Goal: Transaction & Acquisition: Download file/media

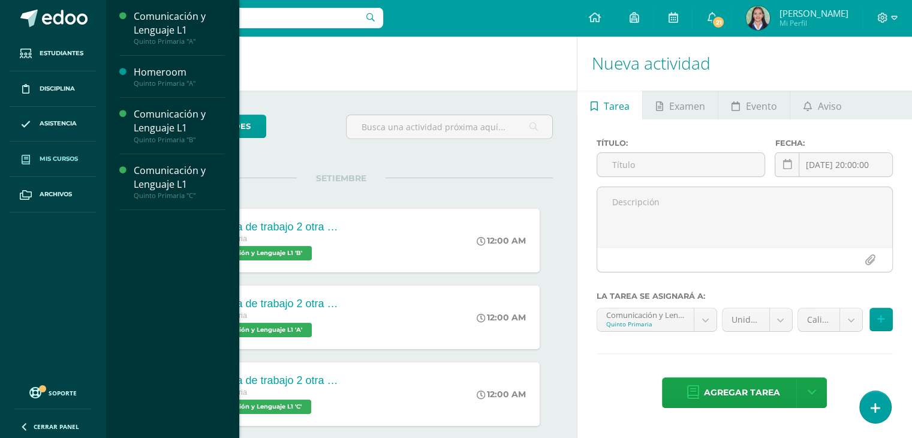
click at [52, 162] on span "Mis cursos" at bounding box center [59, 159] width 38 height 10
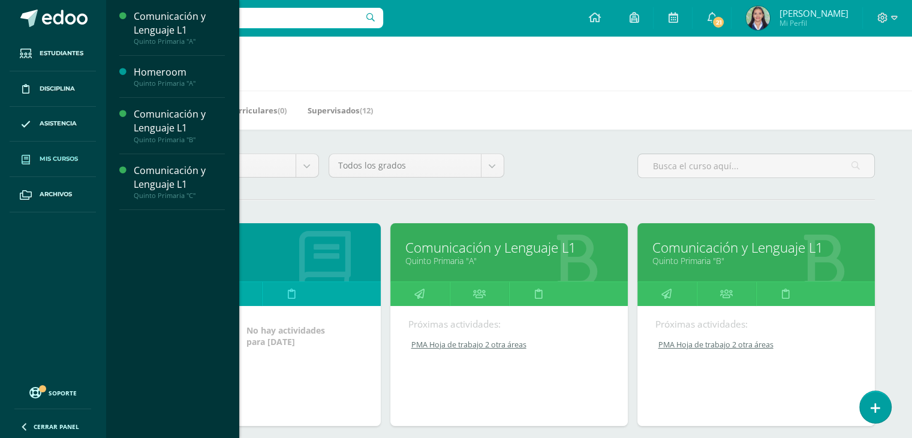
click at [457, 258] on link "Quinto Primaria "A"" at bounding box center [508, 260] width 207 height 11
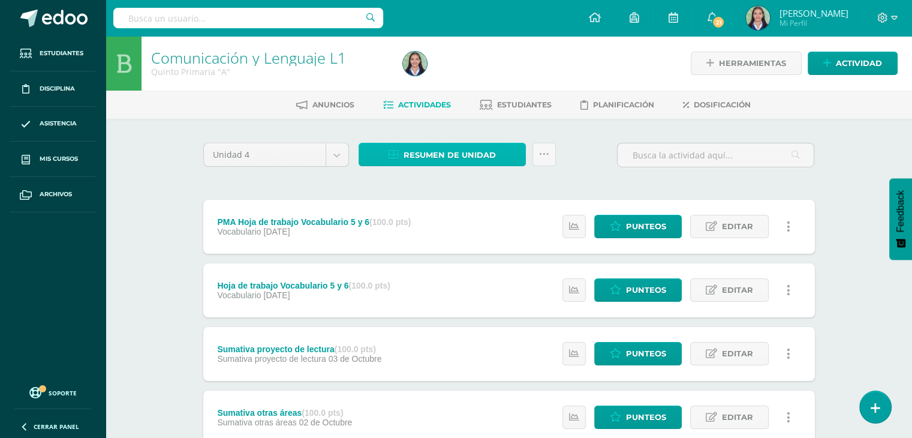
click at [470, 150] on span "Resumen de unidad" at bounding box center [449, 155] width 92 height 22
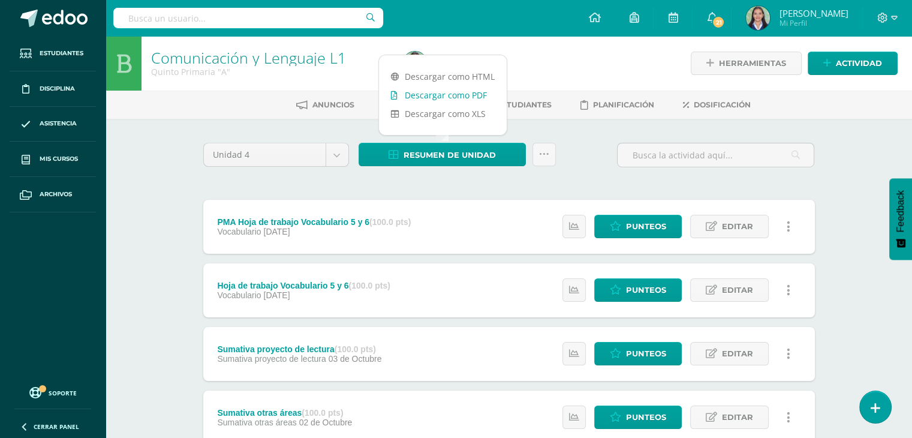
click at [458, 95] on link "Descargar como PDF" at bounding box center [443, 95] width 128 height 19
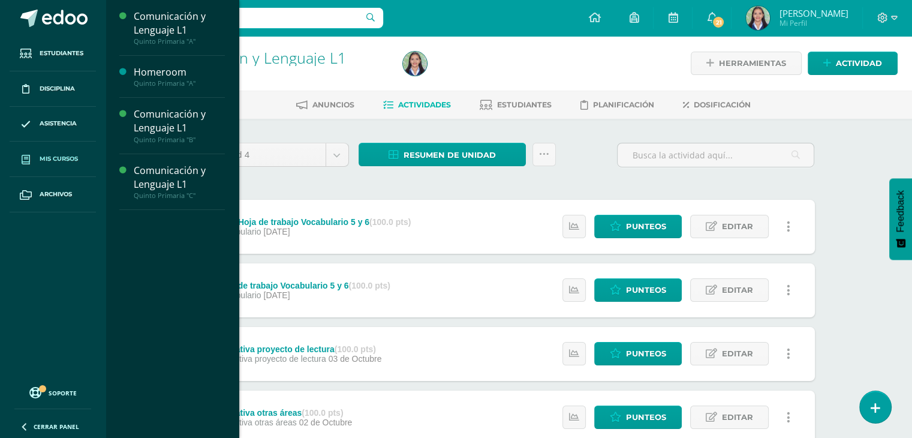
click at [49, 164] on link "Mis cursos" at bounding box center [53, 158] width 86 height 35
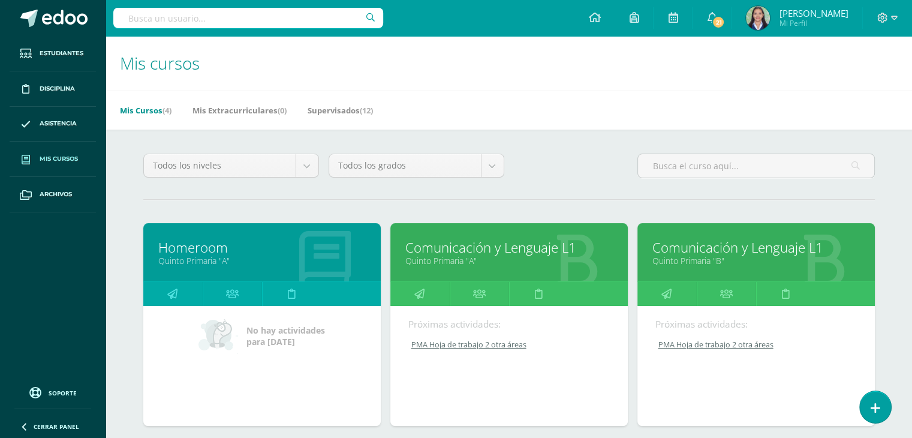
click at [713, 260] on link "Quinto Primaria "B"" at bounding box center [755, 260] width 207 height 11
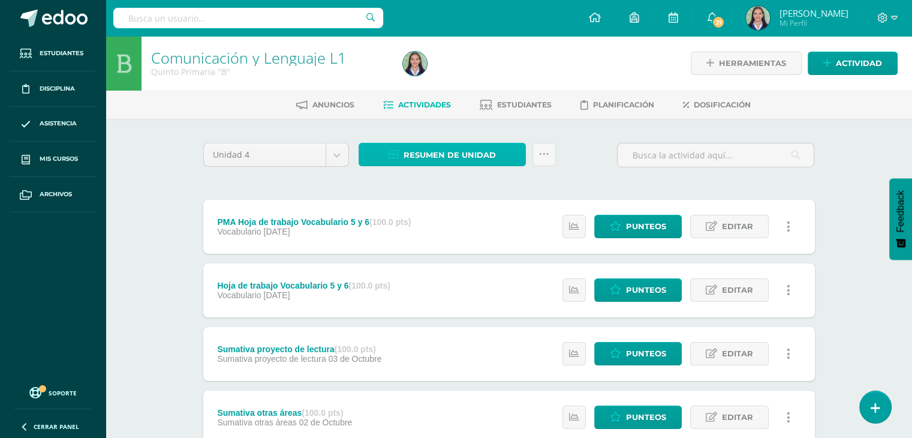
click at [454, 154] on span "Resumen de unidad" at bounding box center [449, 155] width 92 height 22
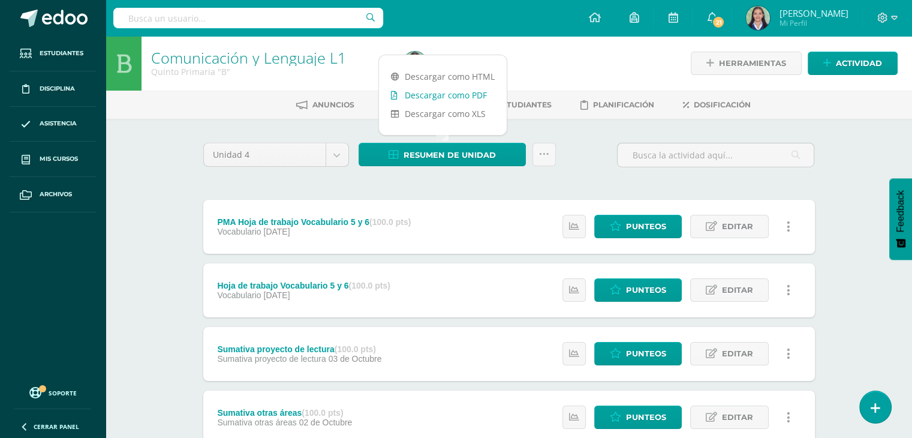
click at [444, 97] on link "Descargar como PDF" at bounding box center [443, 95] width 128 height 19
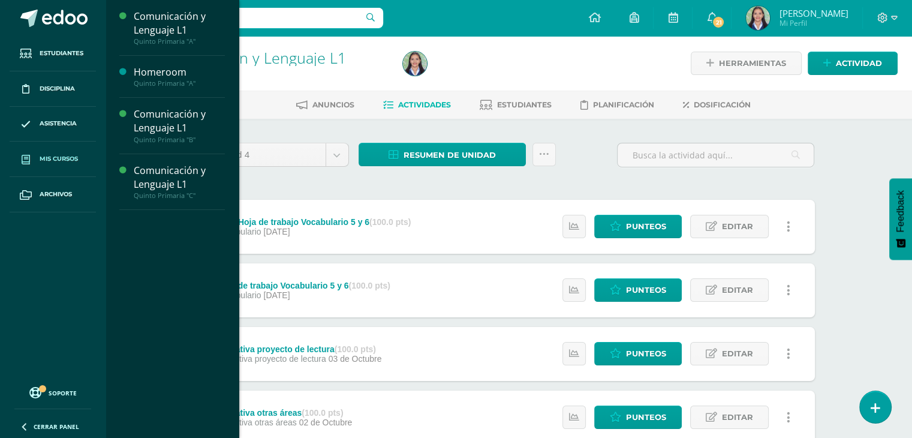
click at [67, 161] on span "Mis cursos" at bounding box center [59, 159] width 38 height 10
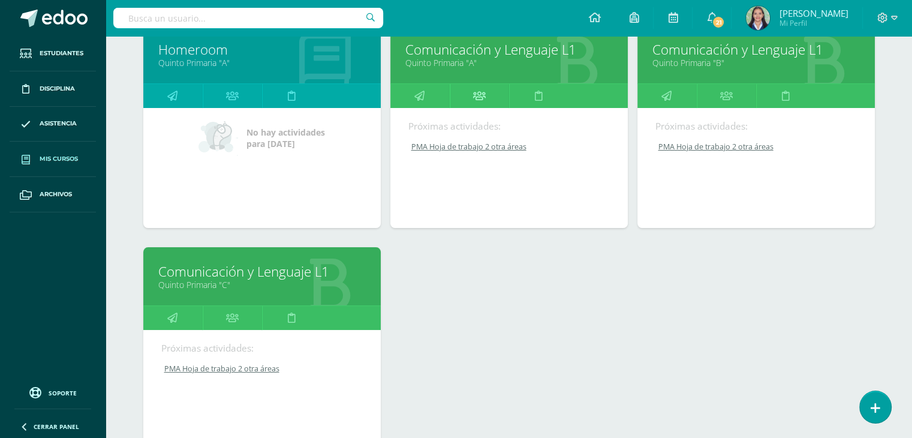
scroll to position [198, 0]
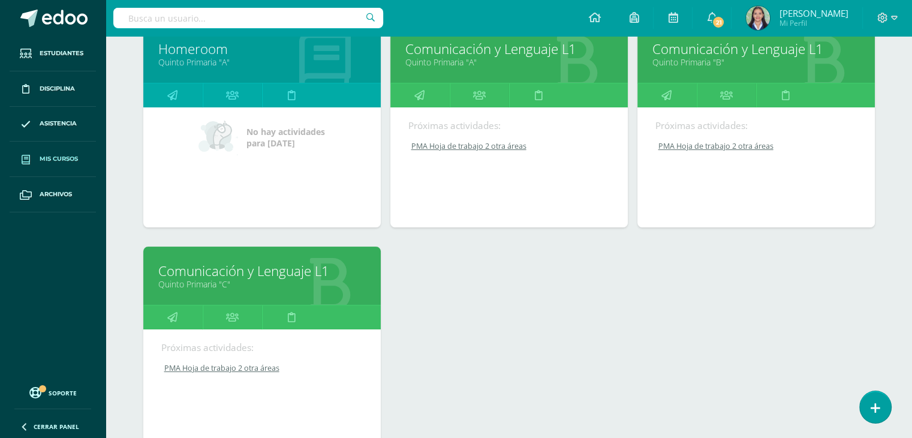
click at [273, 262] on link "Comunicación y Lenguaje L1" at bounding box center [261, 270] width 207 height 19
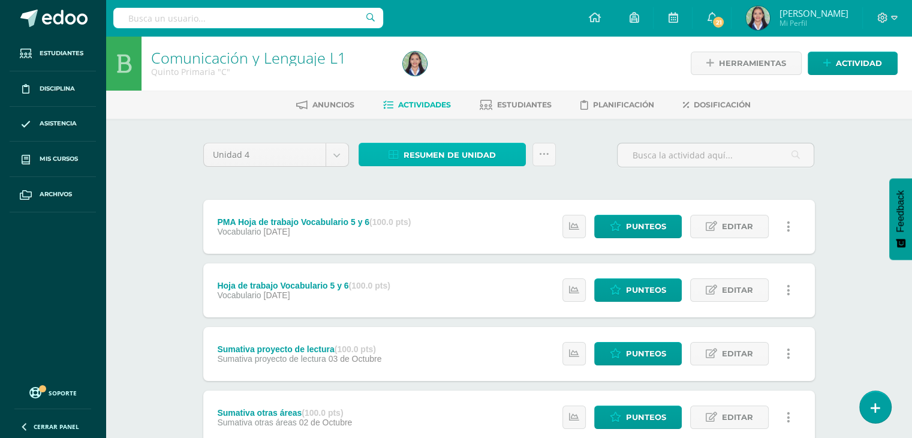
click at [457, 158] on span "Resumen de unidad" at bounding box center [449, 155] width 92 height 22
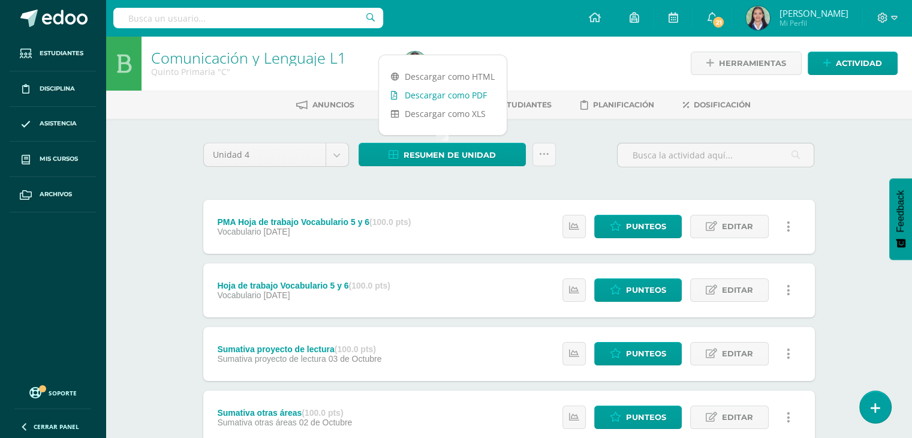
click at [454, 89] on link "Descargar como PDF" at bounding box center [443, 95] width 128 height 19
